Goal: Use online tool/utility

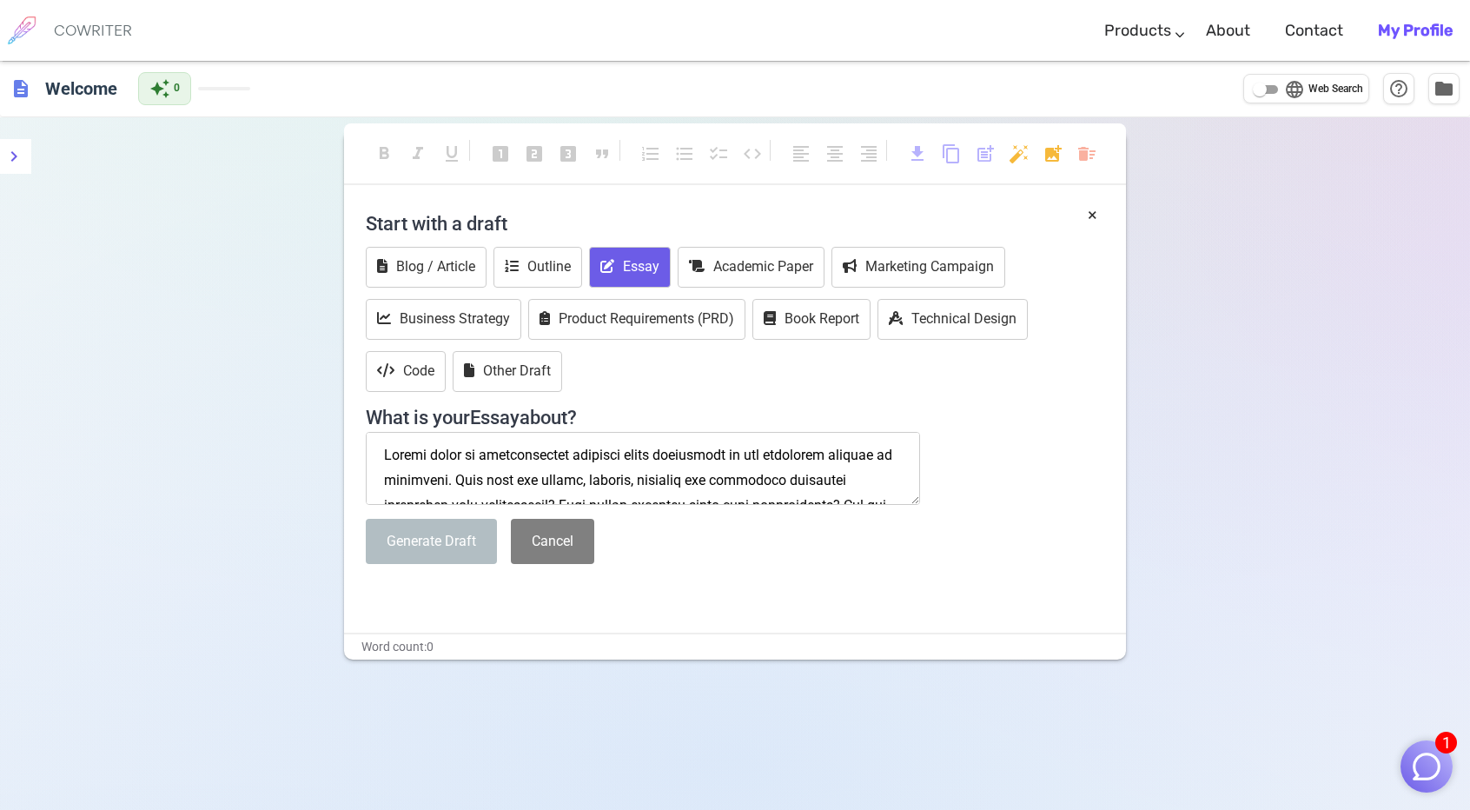
scroll to position [411, 0]
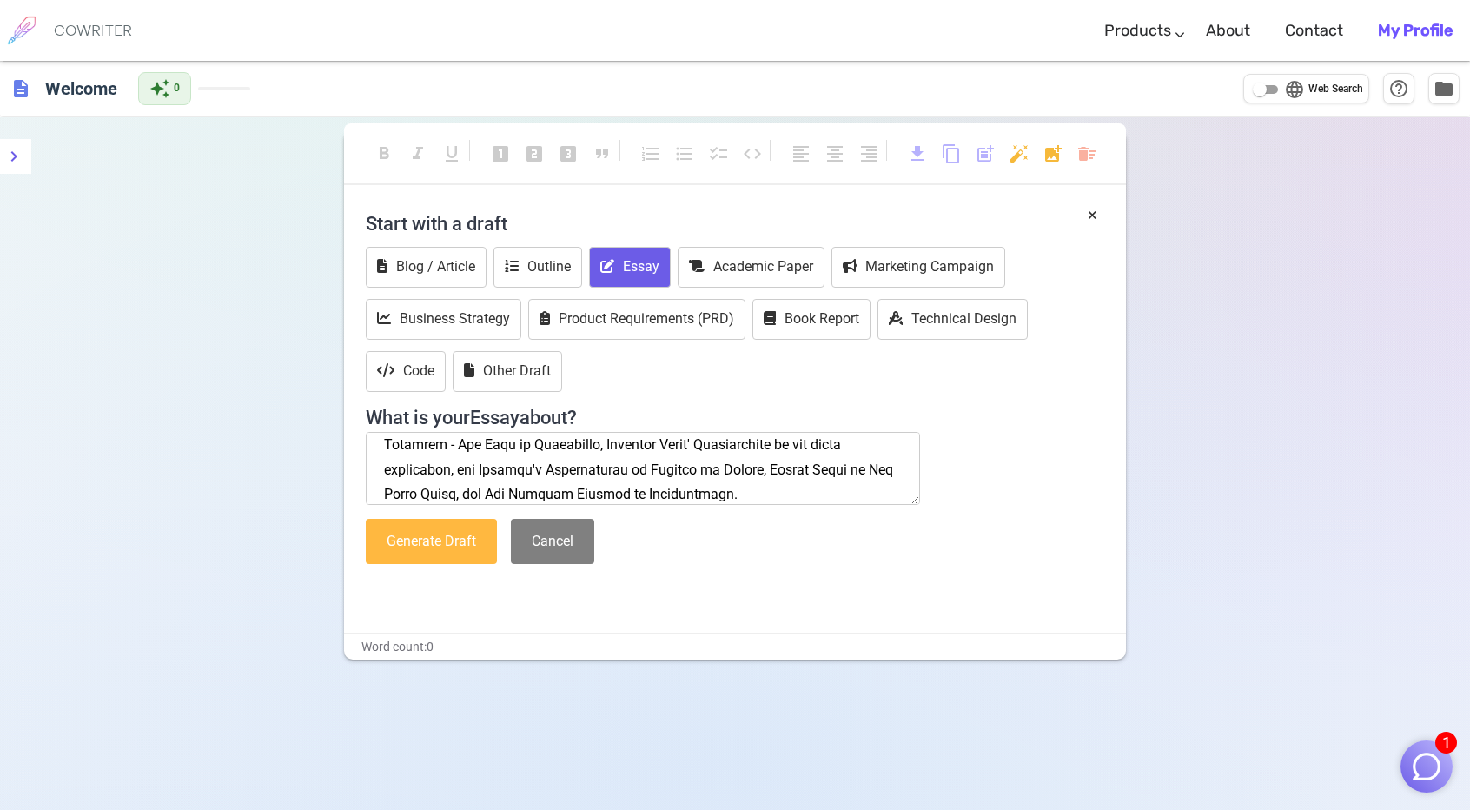
type textarea "Please write an argumentative critical essay responding to the following prompt…"
click at [417, 538] on button "Generate Draft" at bounding box center [431, 542] width 131 height 46
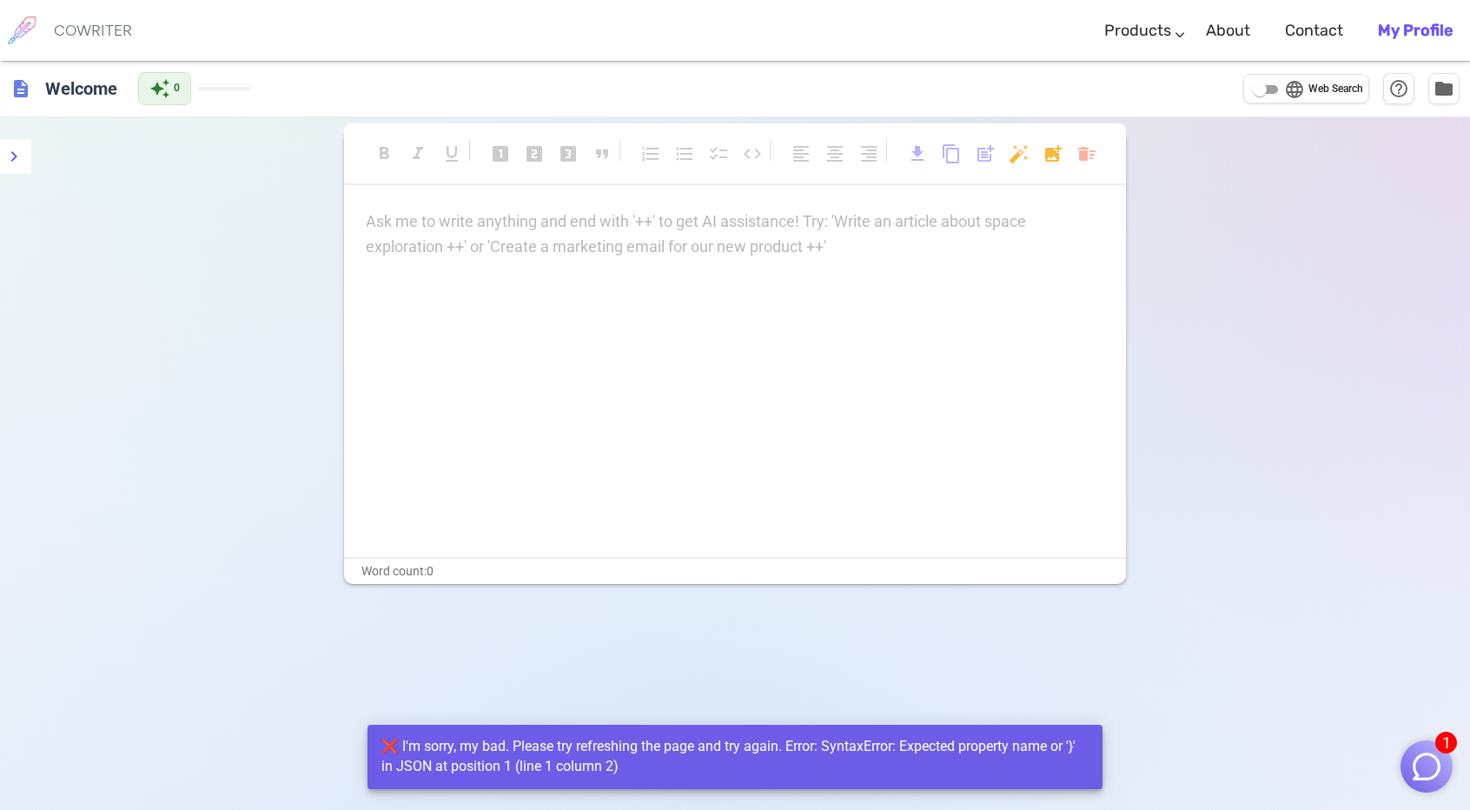
click at [587, 376] on div "Ask me to write anything and end with '++' to get AI assistance! Try: 'Write an…" at bounding box center [735, 382] width 782 height 347
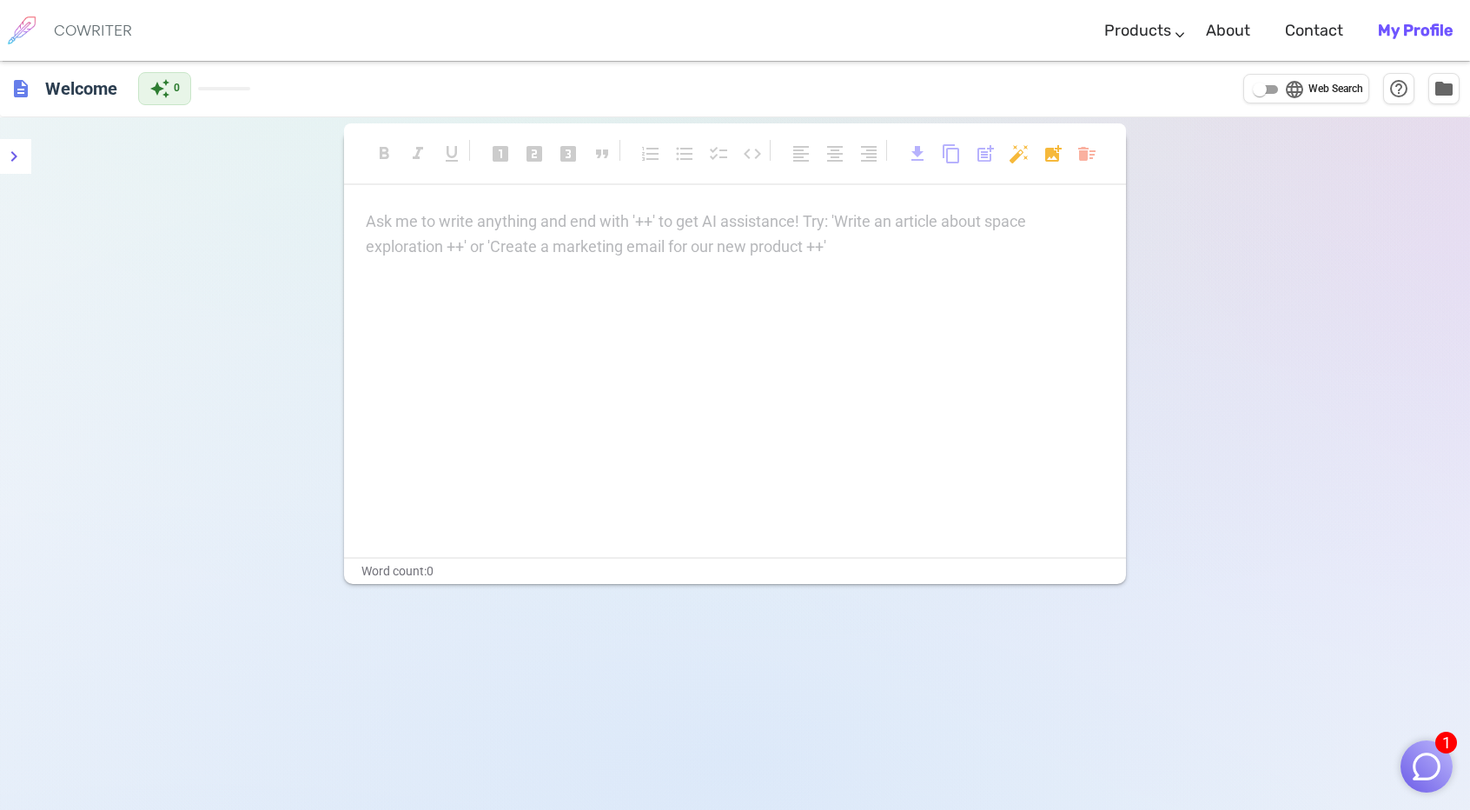
drag, startPoint x: 0, startPoint y: 0, endPoint x: 693, endPoint y: 235, distance: 732.0
click at [693, 235] on div "Ask me to write anything and end with '++' to get AI assistance! Try: 'Write an…" at bounding box center [735, 234] width 738 height 50
click at [629, 336] on div "Ask me to write anything and end with '++' to get AI assistance! Try: 'Write an…" at bounding box center [735, 382] width 782 height 347
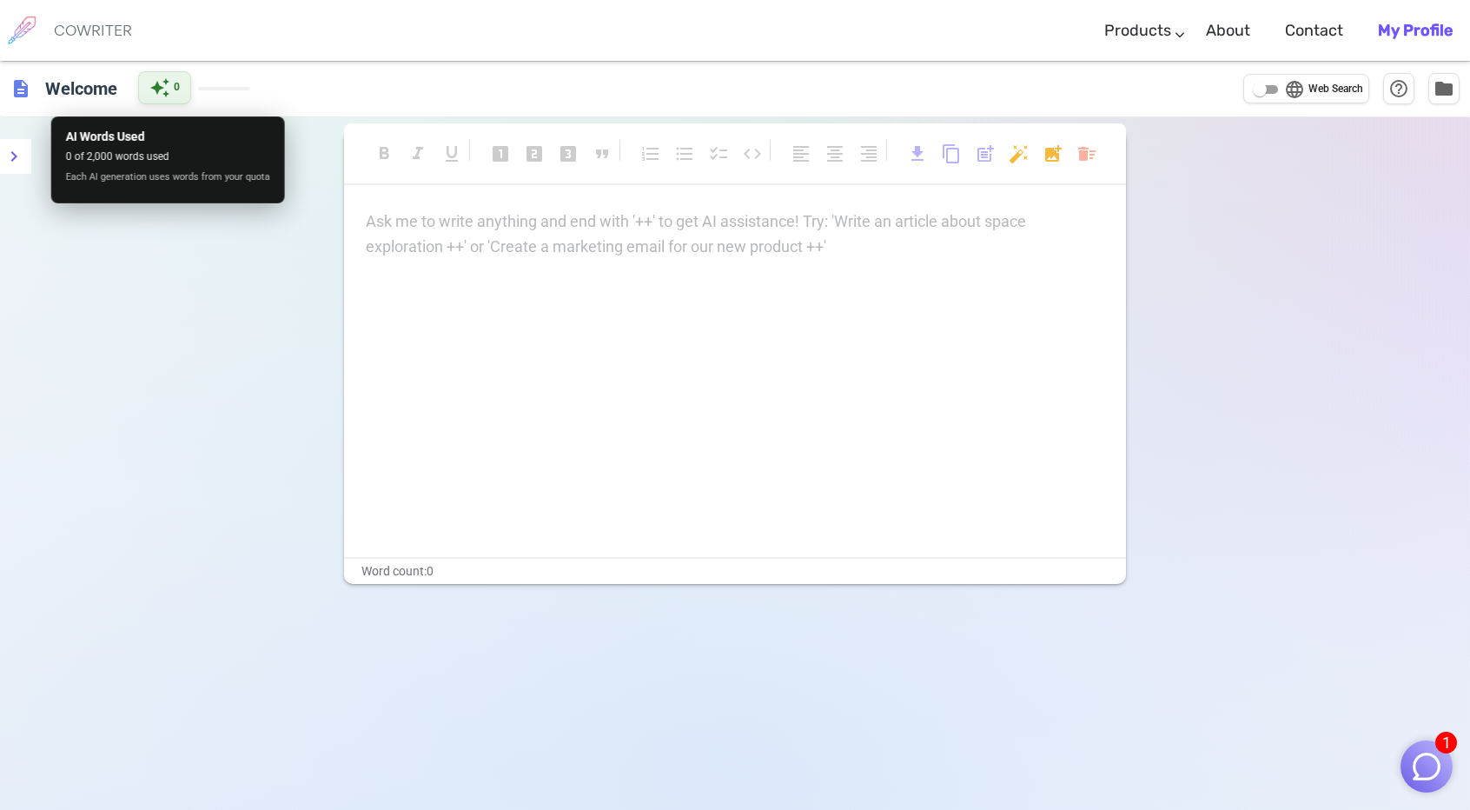
click at [154, 90] on span "auto_awesome" at bounding box center [159, 87] width 21 height 21
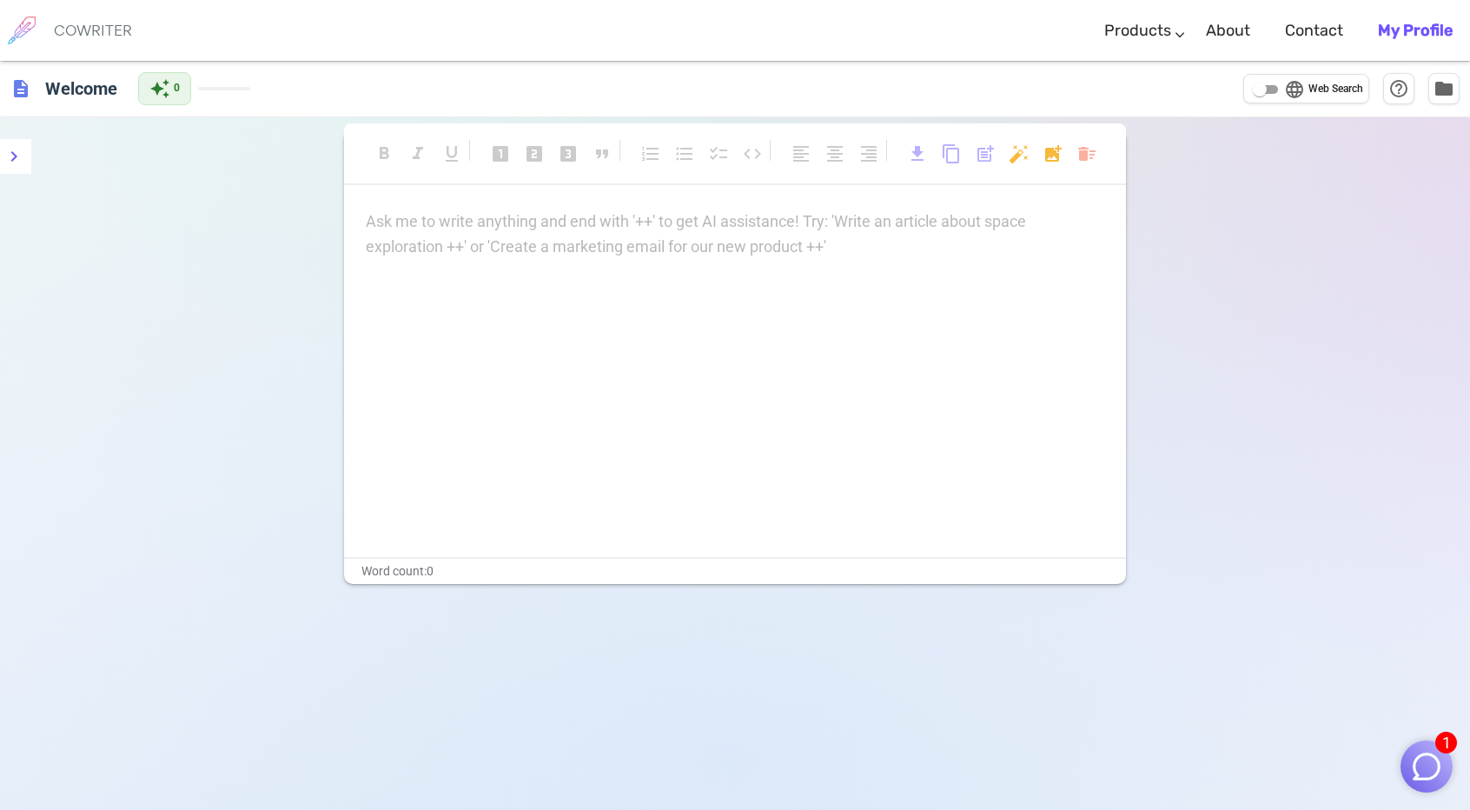
click at [485, 260] on div "Ask me to write anything and end with '++' to get AI assistance! Try: 'Write an…" at bounding box center [735, 382] width 782 height 347
click at [499, 313] on div "Ask me to write anything and end with '++' to get AI assistance! Try: 'Write an…" at bounding box center [735, 382] width 782 height 347
click at [795, 206] on div "format_bold format_italic format_underlined looks_one looks_two looks_3 format_…" at bounding box center [735, 356] width 782 height 453
